Goal: Information Seeking & Learning: Learn about a topic

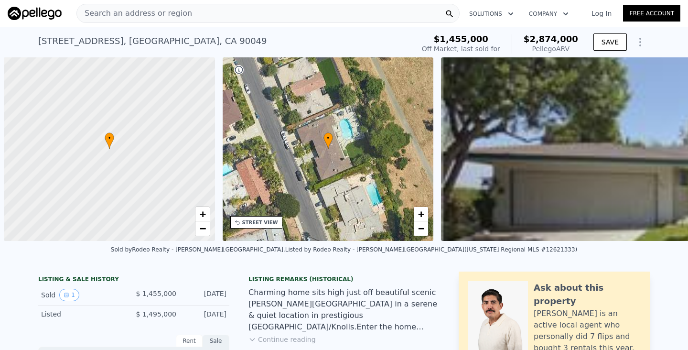
scroll to position [0, 437]
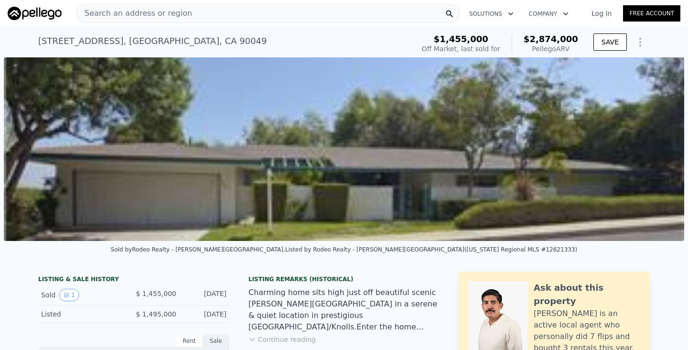
click at [228, 9] on div "Search an address or region" at bounding box center [267, 13] width 383 height 19
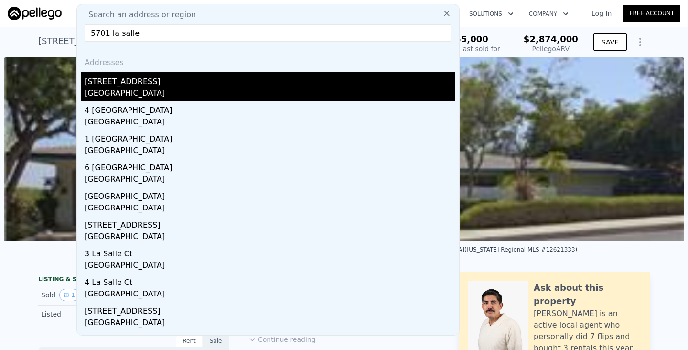
type input "5701 la salle"
click at [165, 91] on div "[GEOGRAPHIC_DATA]" at bounding box center [270, 93] width 371 height 13
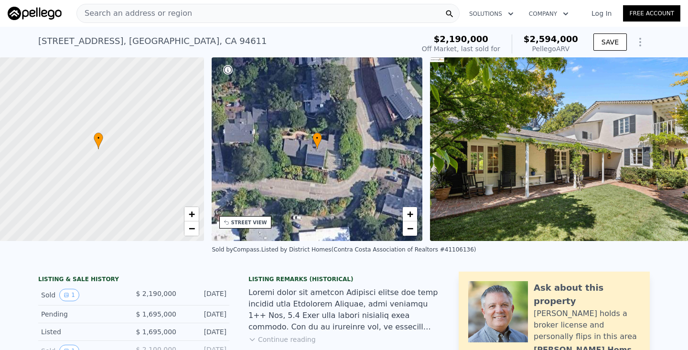
scroll to position [0, 4]
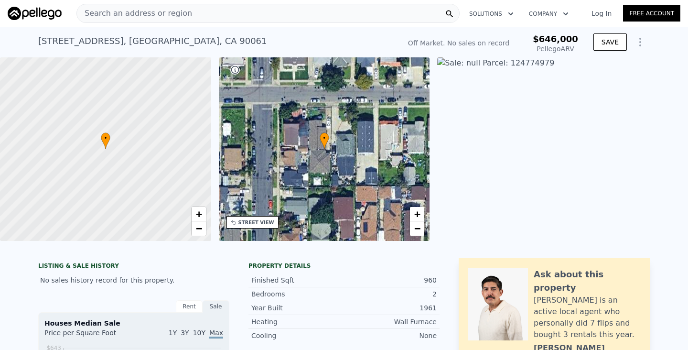
click at [206, 17] on div "Search an address or region" at bounding box center [267, 13] width 383 height 19
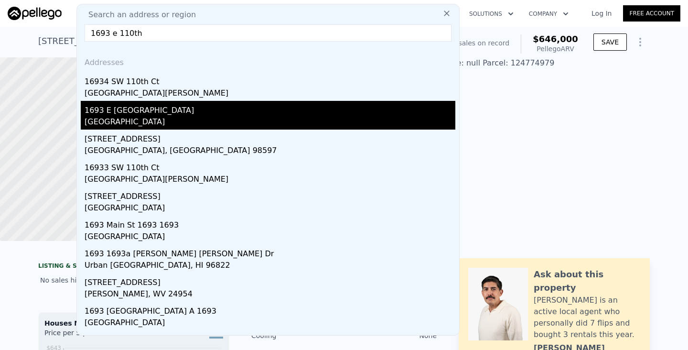
type input "1693 e 110th"
click at [132, 115] on div "1693 E [GEOGRAPHIC_DATA]" at bounding box center [270, 108] width 371 height 15
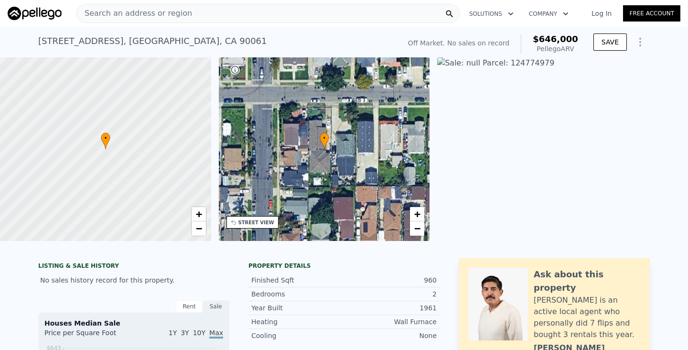
type input "3"
type input "5"
type input "1172"
type input "1590"
type input "2837"
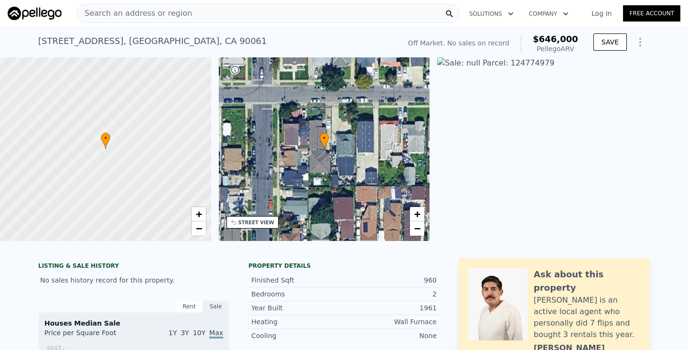
type input "6833"
type input "$ 677,000"
type input "$ 110,451"
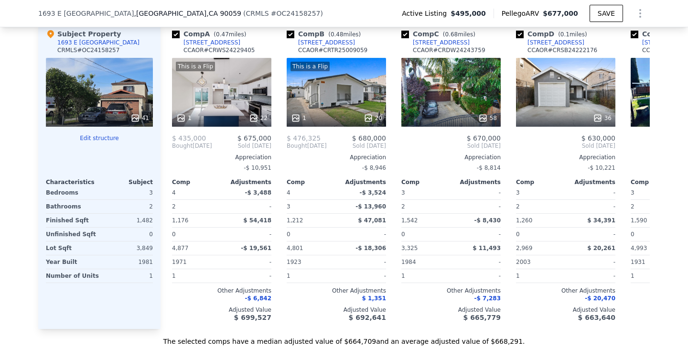
scroll to position [1147, 0]
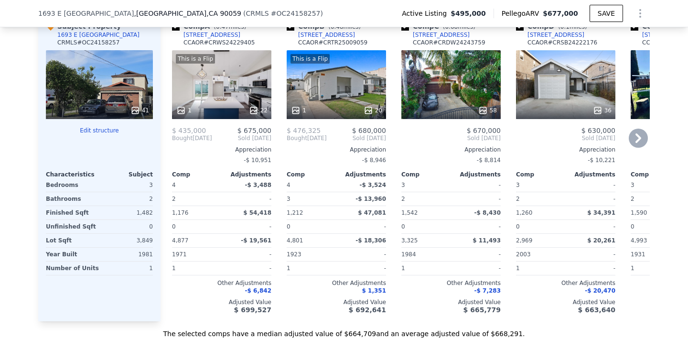
click at [320, 88] on div "This is a Flip 1 20" at bounding box center [336, 84] width 99 height 69
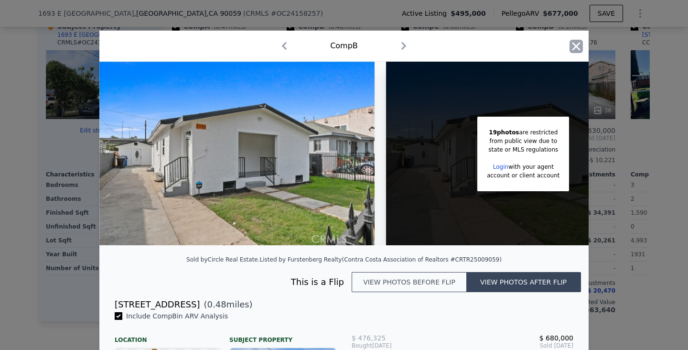
click at [571, 48] on icon "button" at bounding box center [575, 46] width 13 height 13
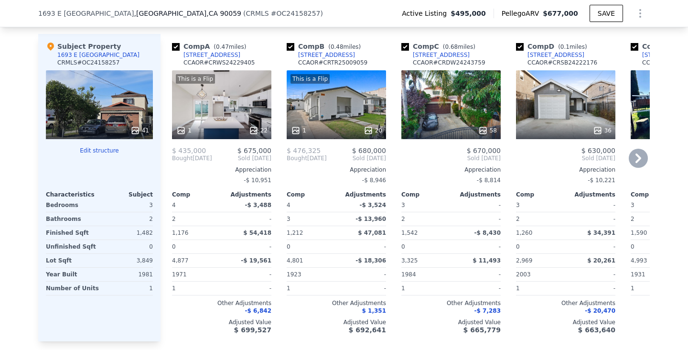
click at [426, 107] on div "58" at bounding box center [450, 104] width 99 height 69
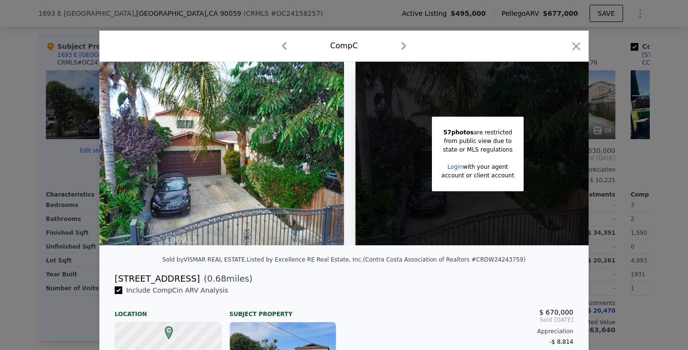
click at [583, 48] on div "Comp C" at bounding box center [343, 46] width 489 height 31
click at [580, 47] on icon "button" at bounding box center [575, 46] width 13 height 13
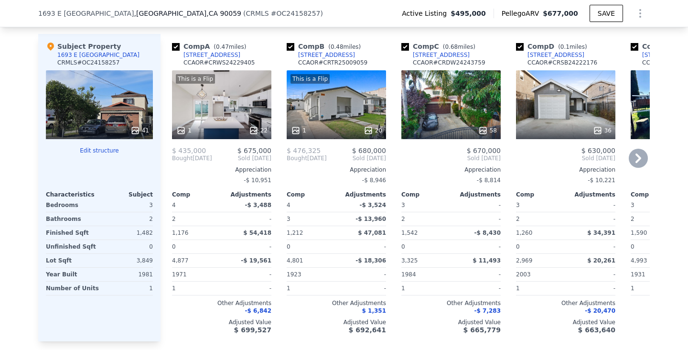
click at [240, 97] on div "This is a Flip 1 22" at bounding box center [221, 104] width 99 height 69
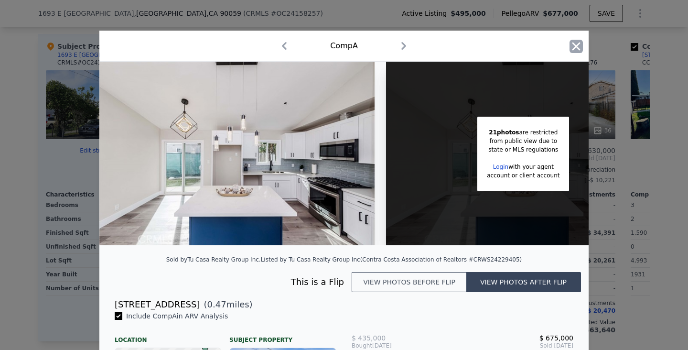
click at [572, 49] on icon "button" at bounding box center [576, 46] width 8 height 8
